Goal: Navigation & Orientation: Go to known website

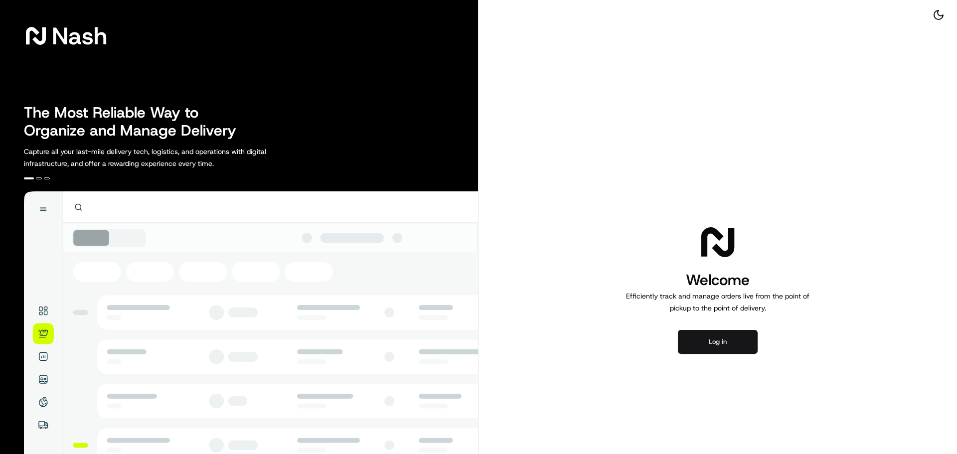
click at [726, 344] on button "Log in" at bounding box center [718, 342] width 80 height 24
